Goal: Use online tool/utility: Use online tool/utility

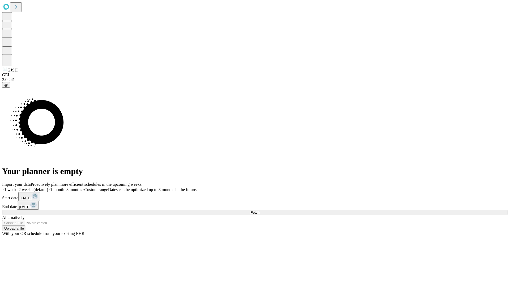
click at [259, 210] on span "Fetch" at bounding box center [255, 212] width 9 height 4
